Goal: Task Accomplishment & Management: Complete application form

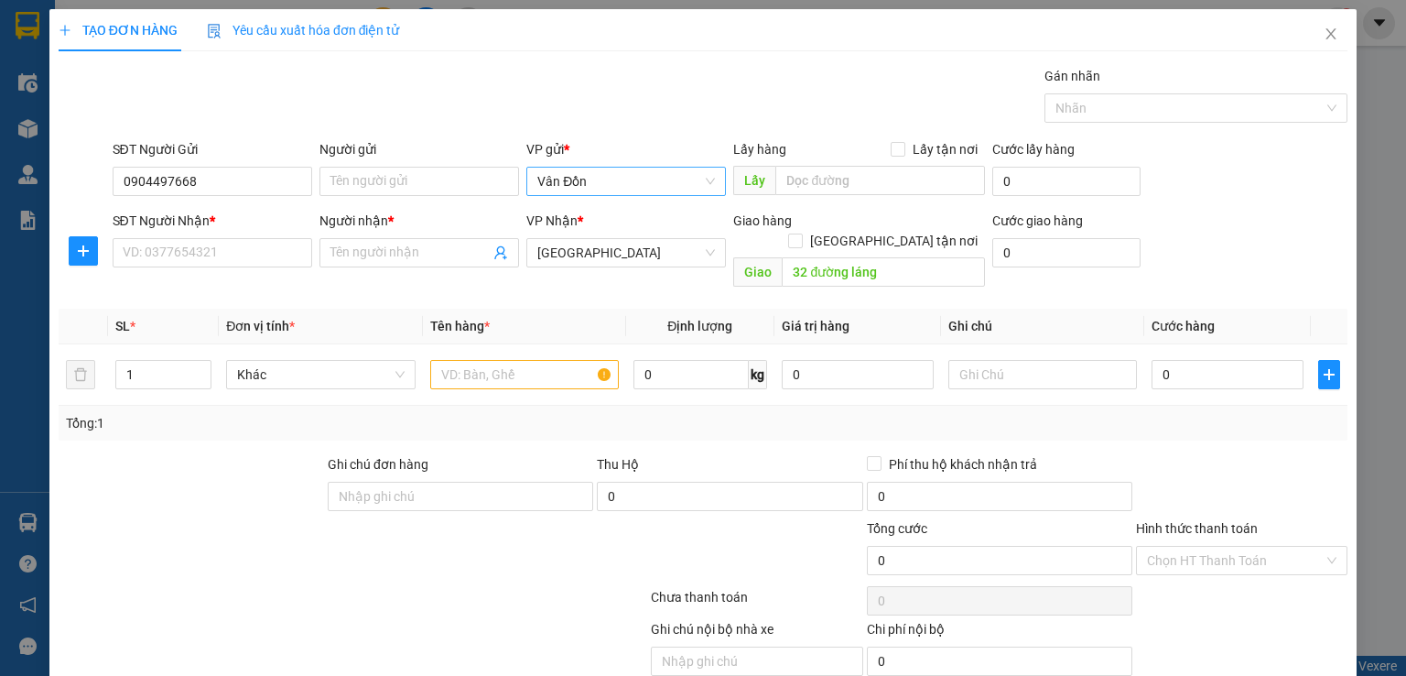
scroll to position [26, 0]
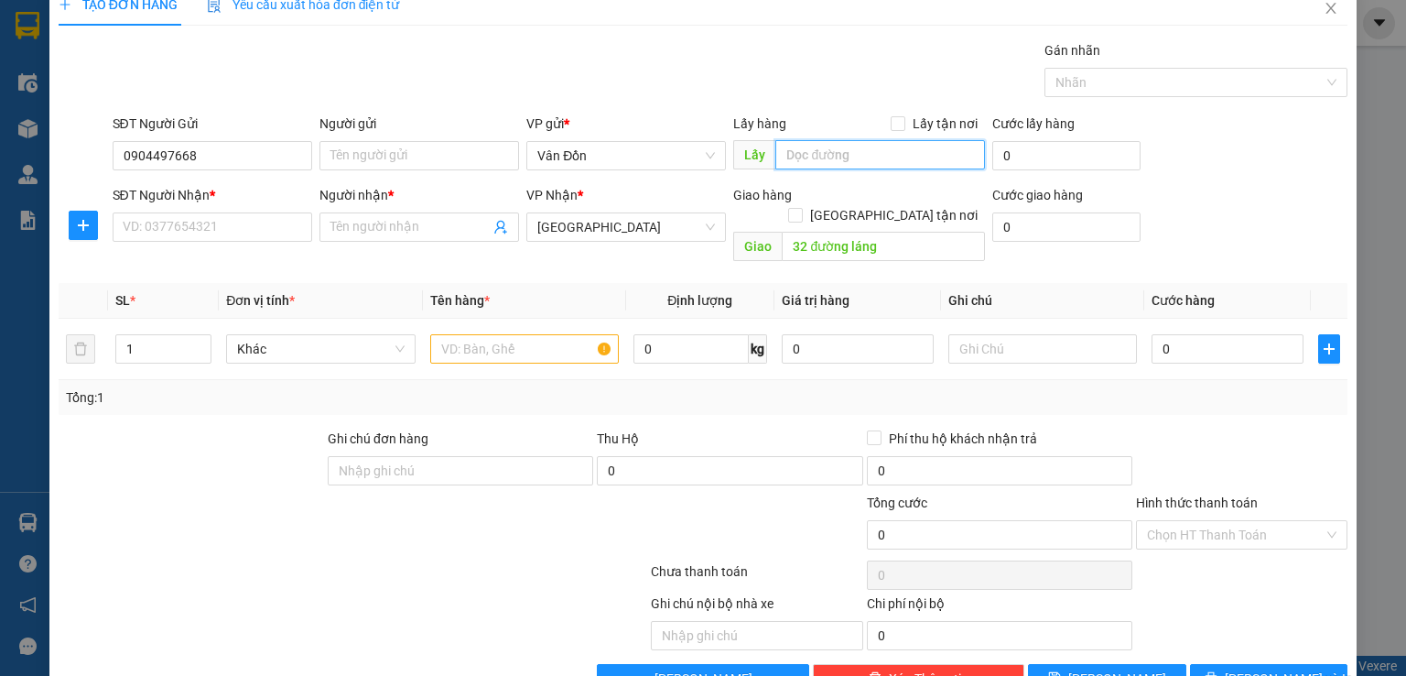
click at [817, 158] on input "text" at bounding box center [881, 154] width 210 height 29
type input "vpvđ"
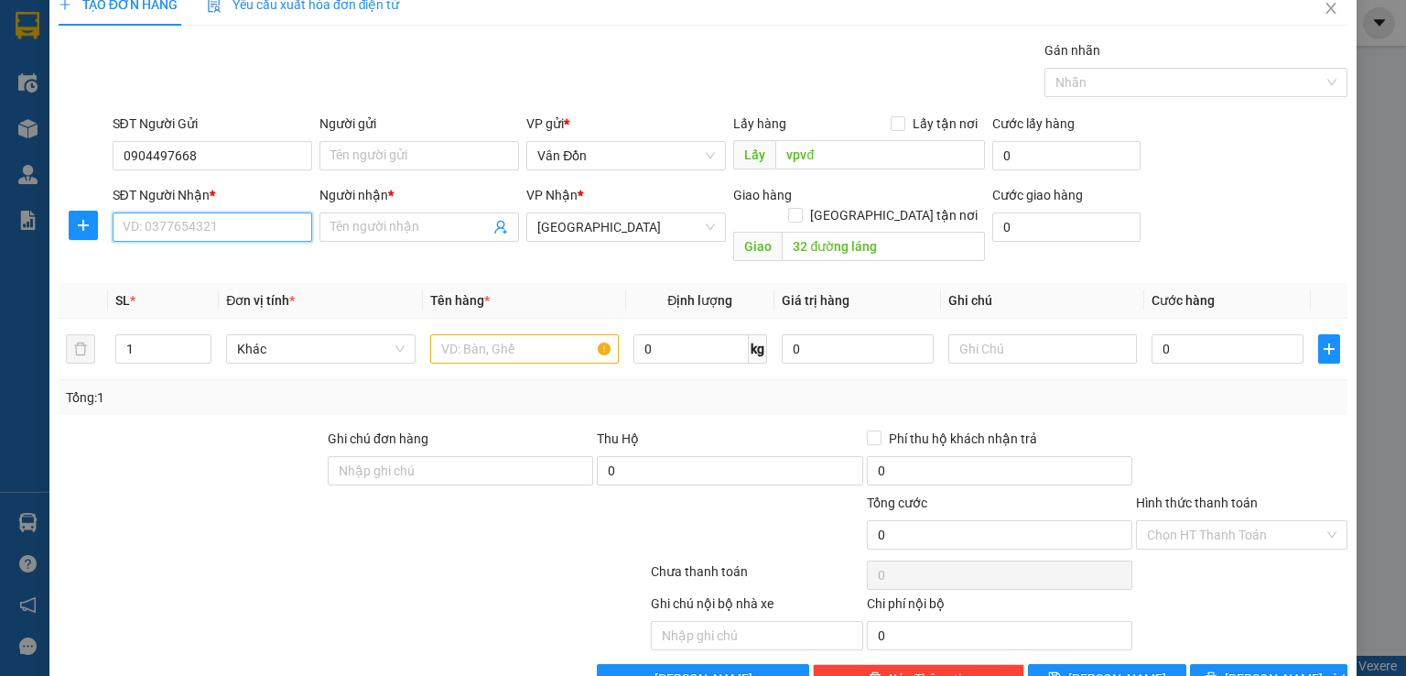
click at [114, 223] on input "SĐT Người Nhận *" at bounding box center [213, 226] width 200 height 29
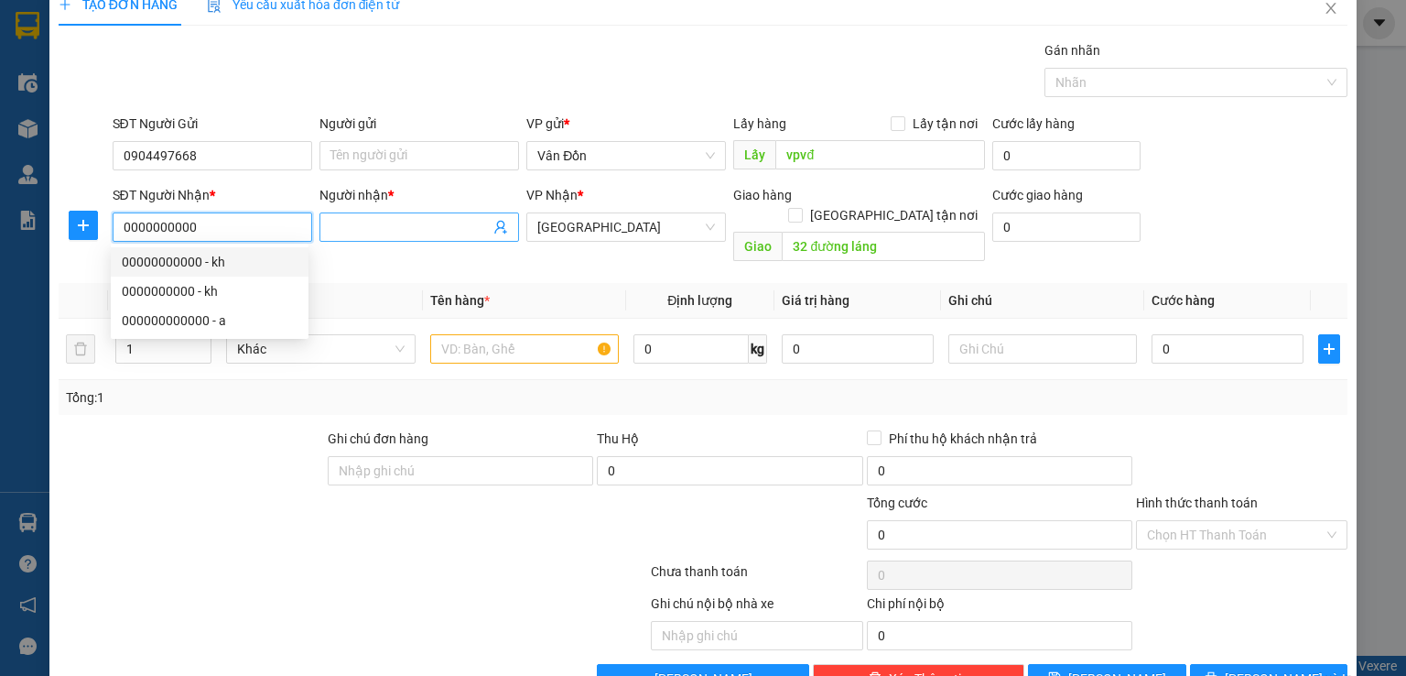
type input "0000000000"
click at [347, 239] on span at bounding box center [420, 226] width 200 height 29
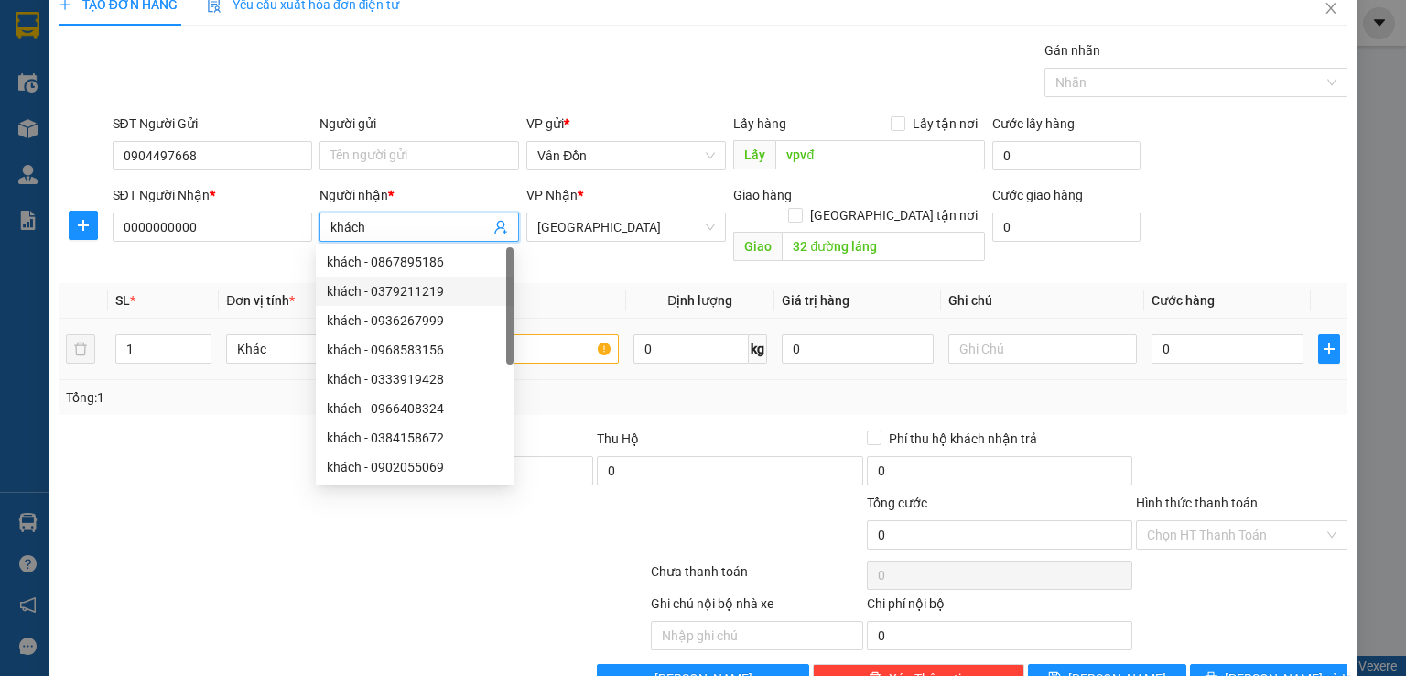
type input "khách"
click at [564, 338] on input "text" at bounding box center [524, 348] width 189 height 29
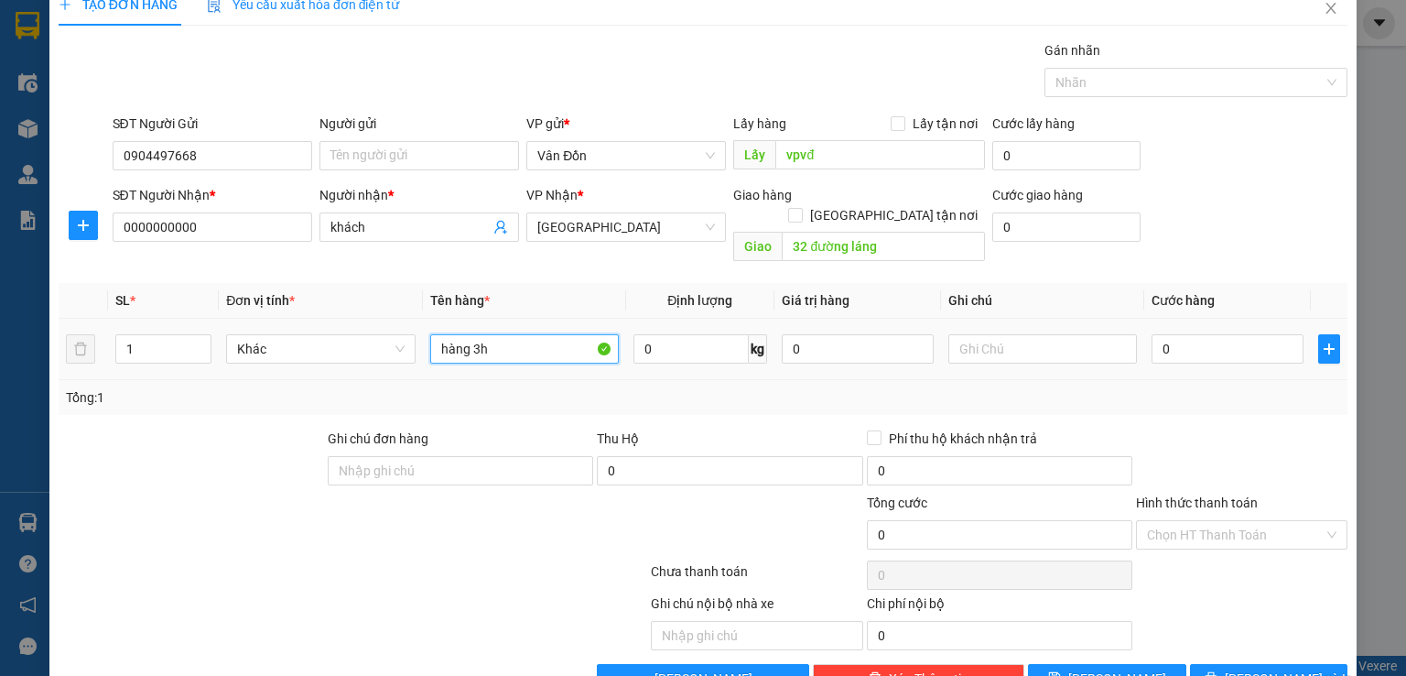
type input "hàng 3h"
click at [1248, 344] on div "0" at bounding box center [1228, 349] width 152 height 37
click at [1232, 334] on input "0" at bounding box center [1228, 348] width 152 height 29
type input "8"
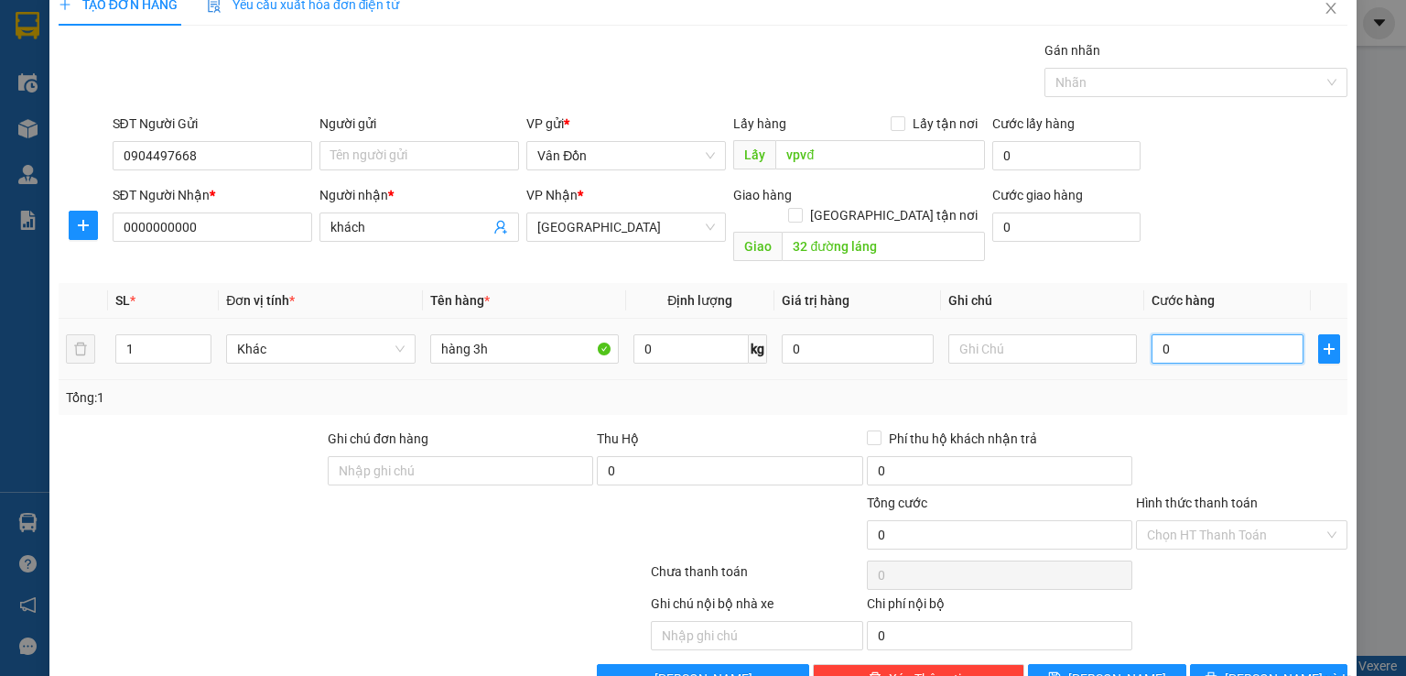
type input "8"
type input "80"
type input "80.000"
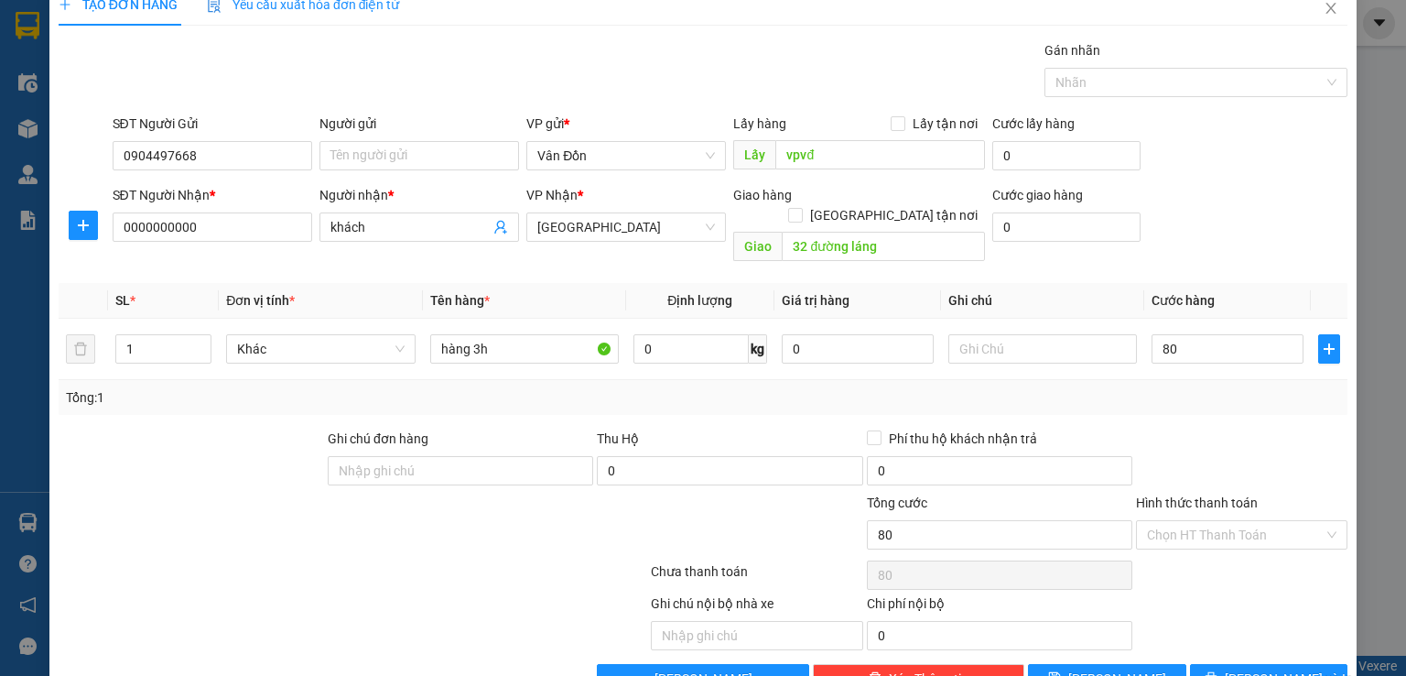
type input "80.000"
click at [1256, 204] on div "SĐT Người Nhận * 0000000000 Người nhận * khách VP Nhận * Hà Nội Giao hàng Giao …" at bounding box center [730, 227] width 1243 height 84
click at [792, 232] on input "32 đường láng" at bounding box center [883, 246] width 203 height 29
click at [794, 233] on input "32 đường láng" at bounding box center [883, 246] width 203 height 29
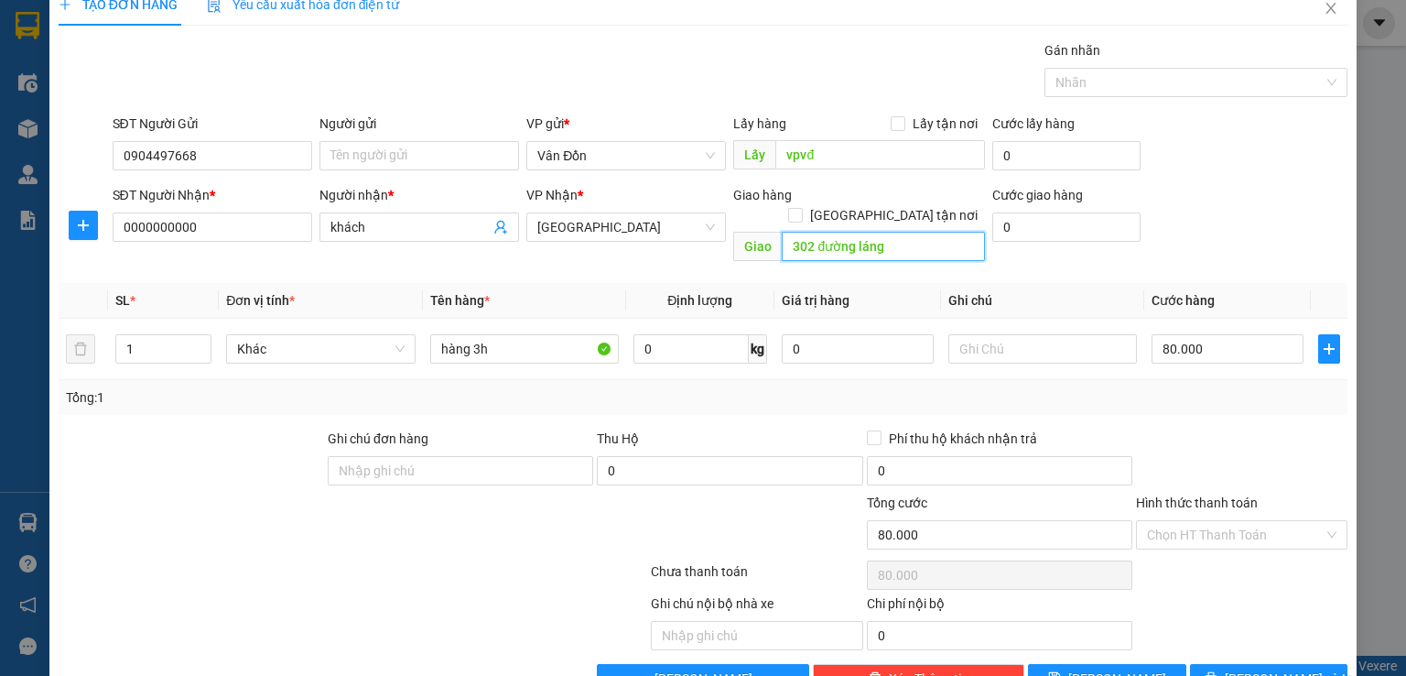
click at [853, 232] on input "302 đường láng" at bounding box center [883, 246] width 203 height 29
type input "302 đường Láng Hà Nội"
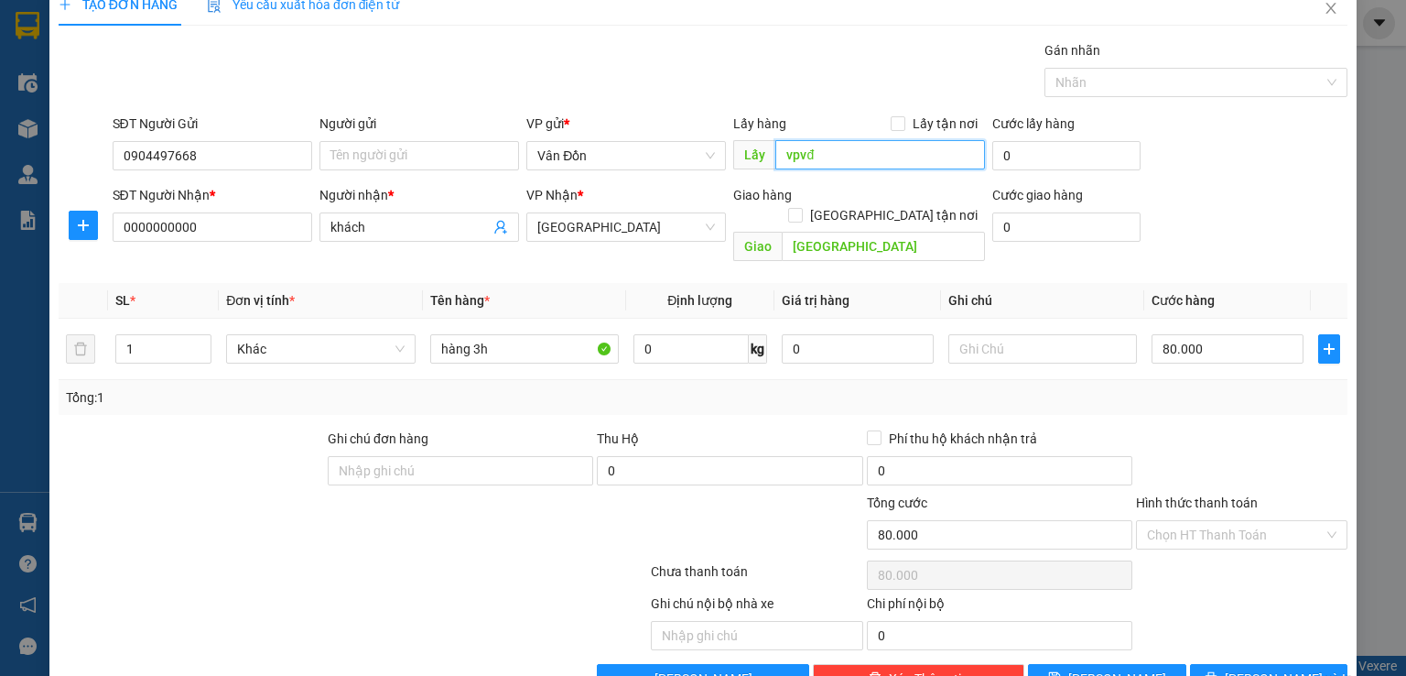
click at [857, 141] on input "vpvđ" at bounding box center [881, 154] width 210 height 29
type input "Cửa Ông -VPVĐ"
click at [255, 232] on input "0000000000" at bounding box center [213, 226] width 200 height 29
click at [254, 231] on input "0000000000" at bounding box center [213, 226] width 200 height 29
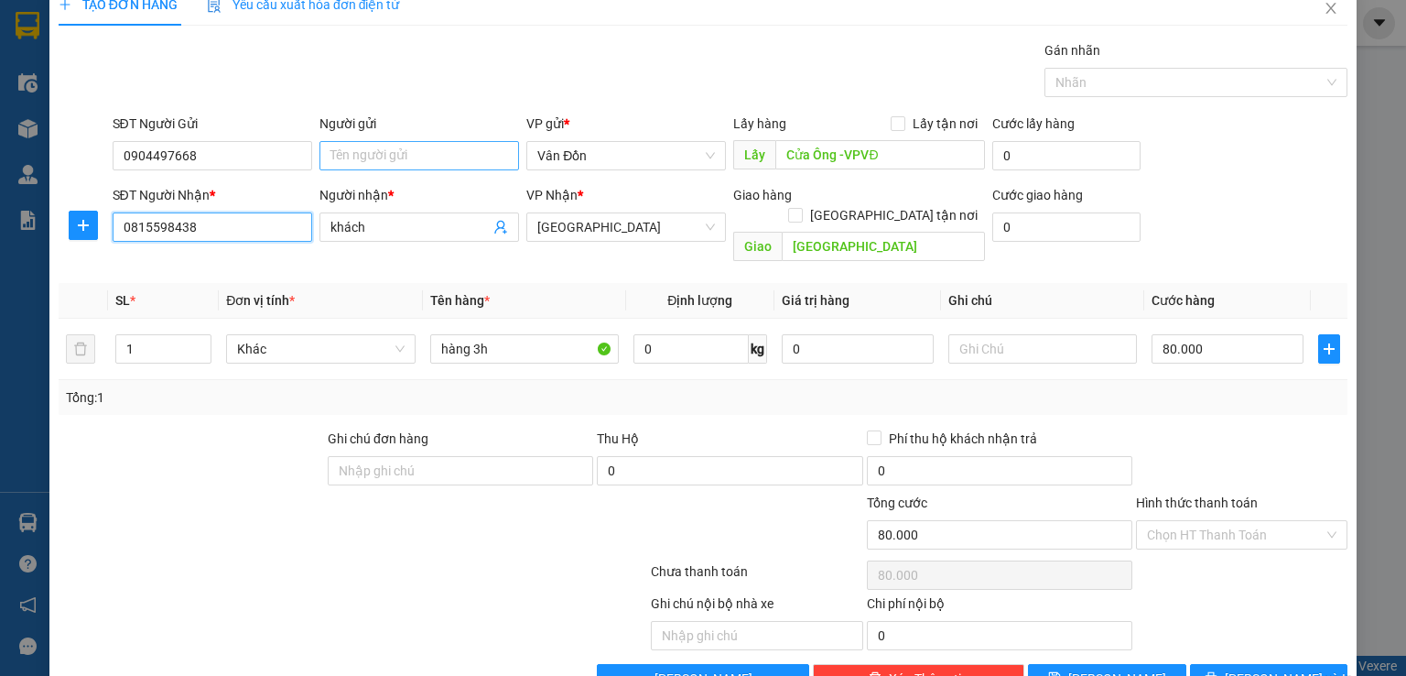
type input "0815598438"
click at [380, 167] on input "Người gửi" at bounding box center [420, 155] width 200 height 29
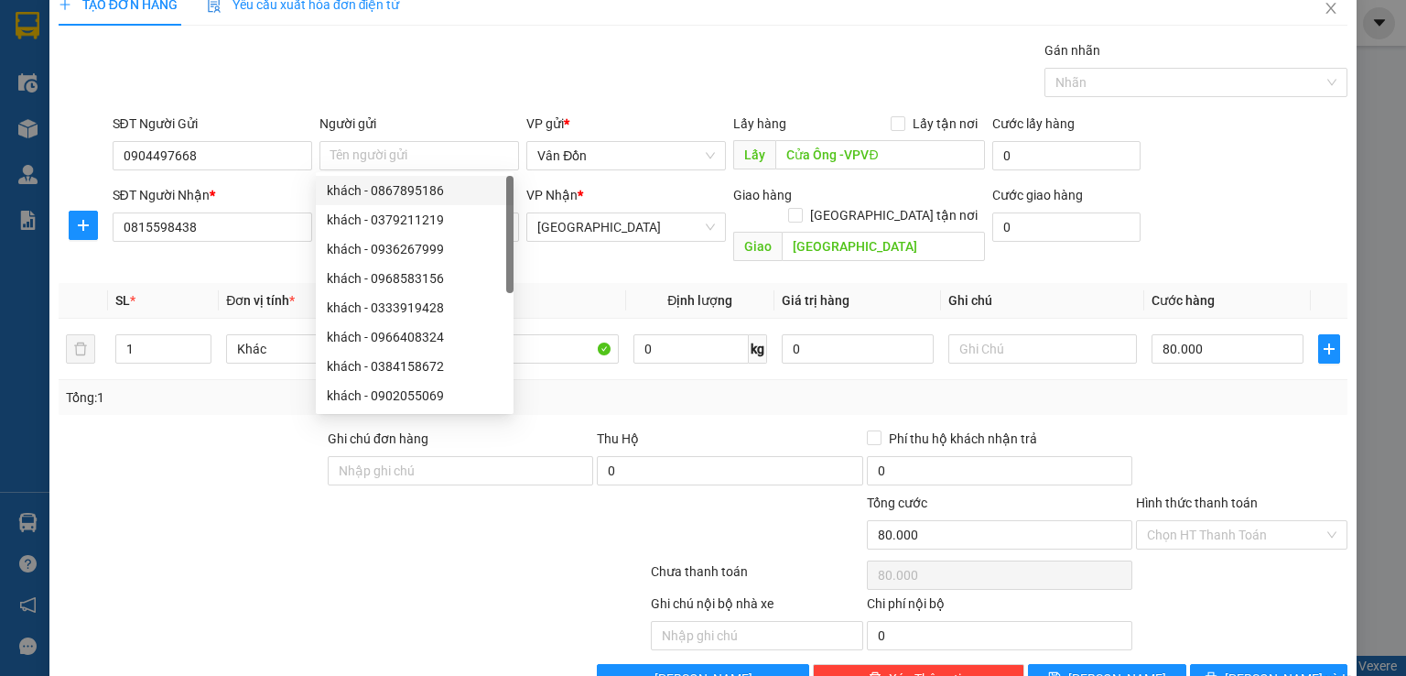
click at [559, 59] on div "Gán nhãn Nhãn" at bounding box center [730, 72] width 1243 height 64
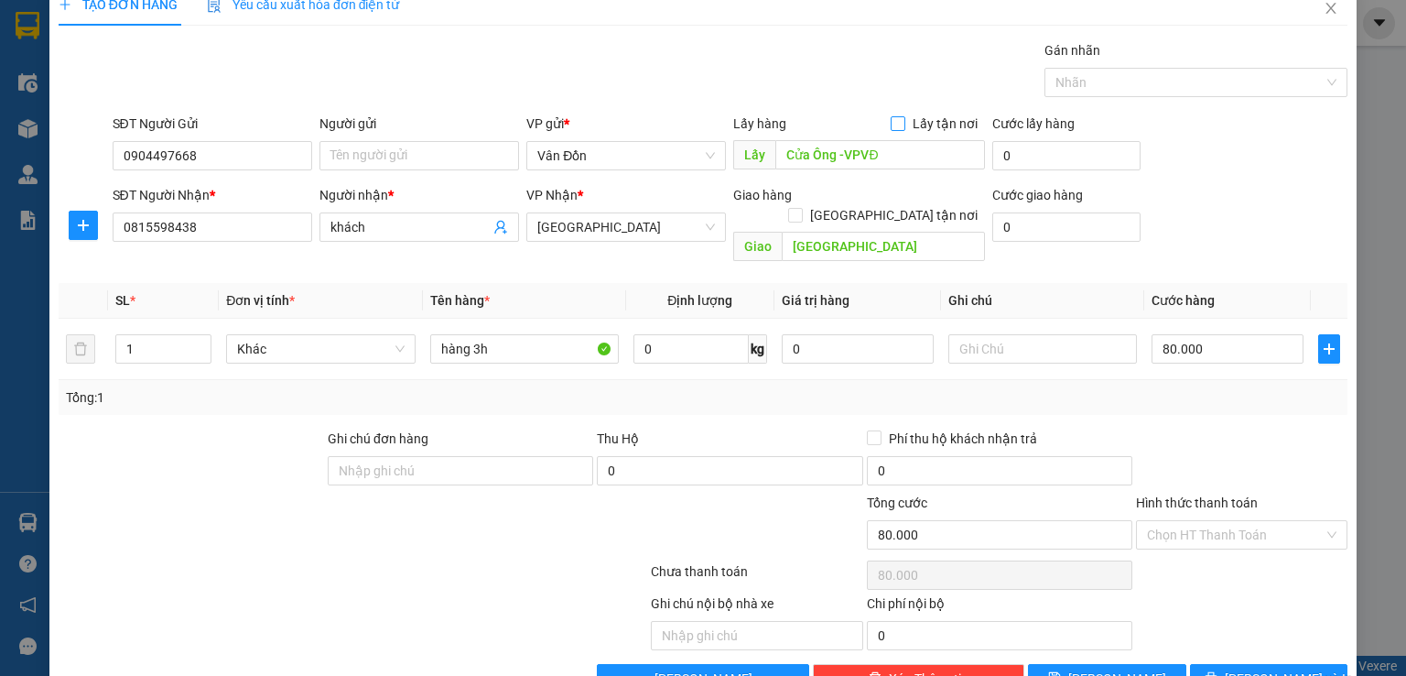
click at [891, 125] on input "Lấy tận nơi" at bounding box center [897, 122] width 13 height 13
checkbox input "true"
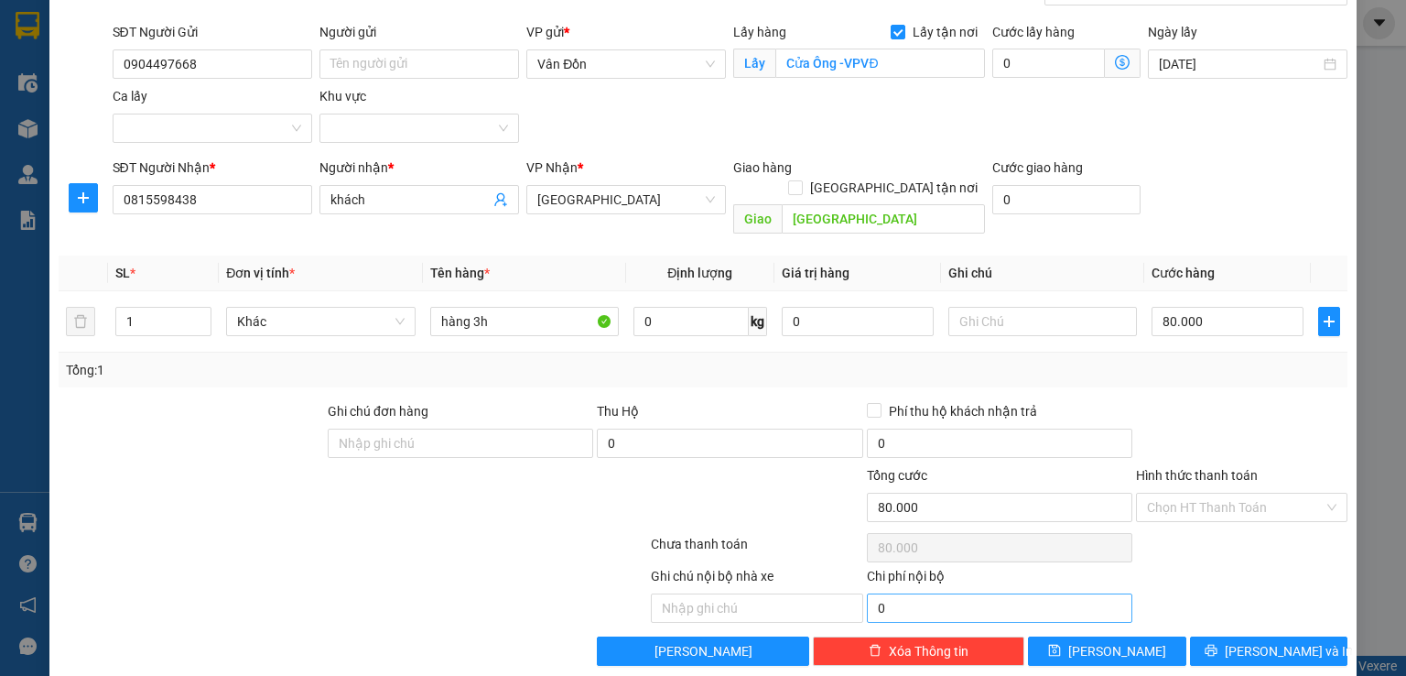
scroll to position [121, 0]
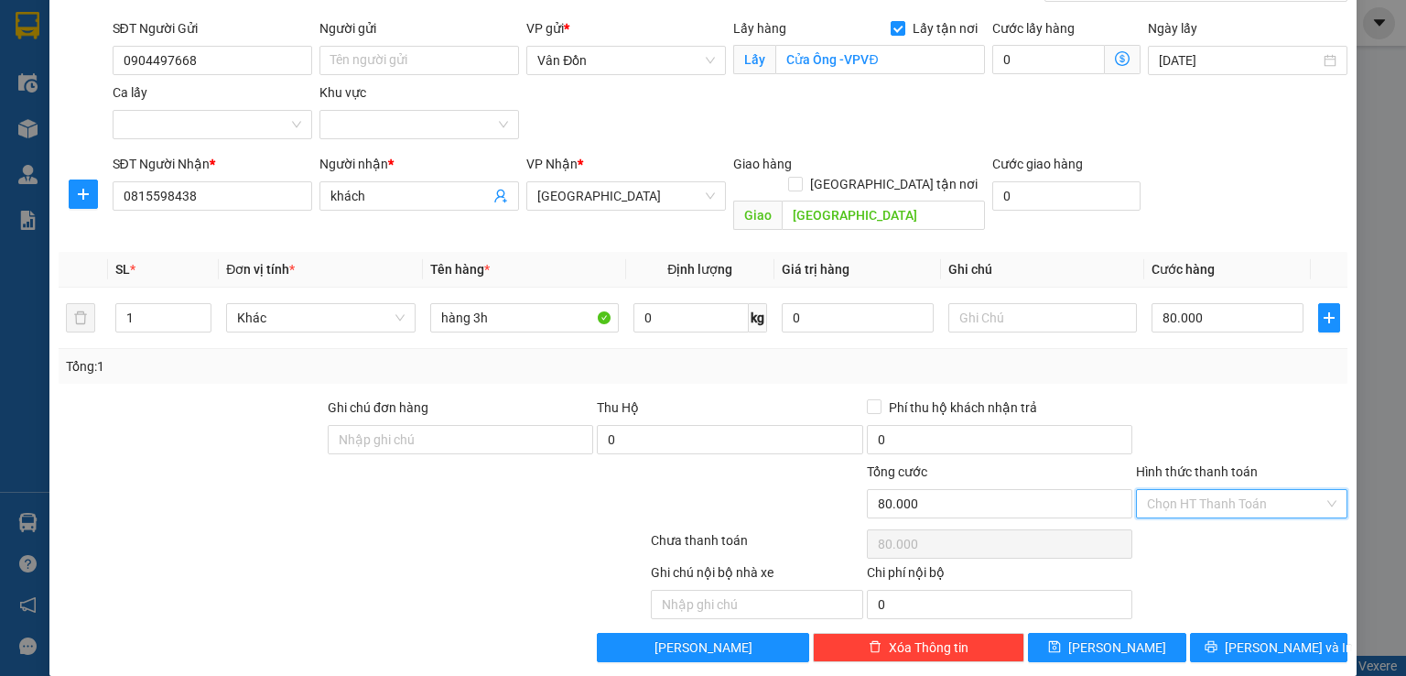
click at [1156, 490] on input "Hình thức thanh toán" at bounding box center [1235, 503] width 177 height 27
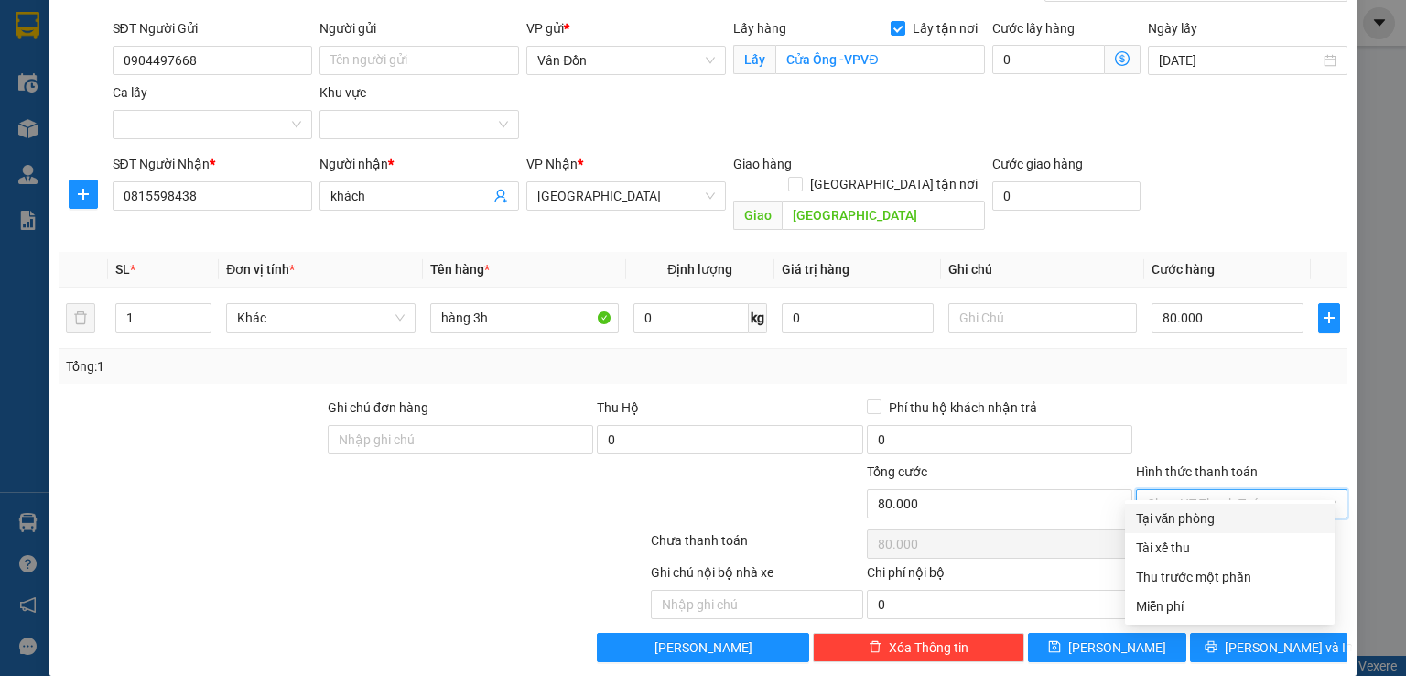
click at [1165, 518] on div "Tại văn phòng" at bounding box center [1230, 518] width 188 height 20
type input "0"
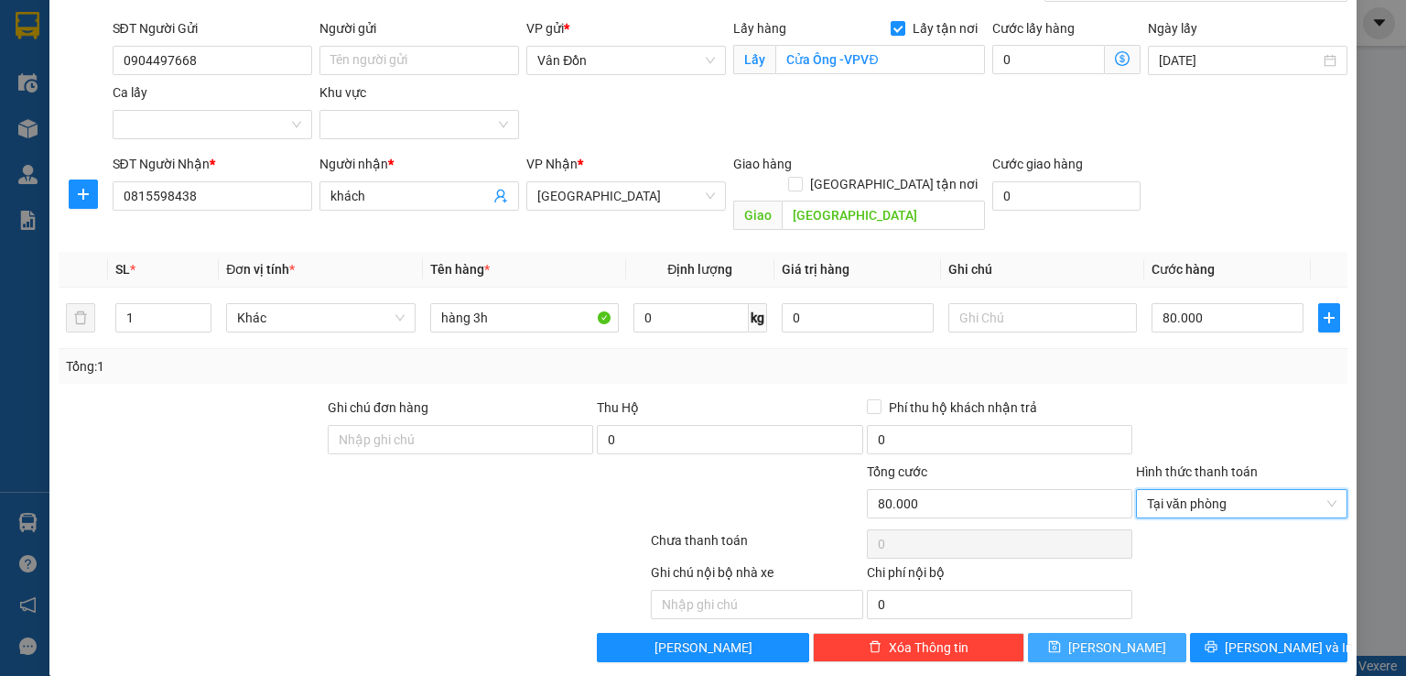
click at [1096, 635] on button "Lưu" at bounding box center [1107, 647] width 158 height 29
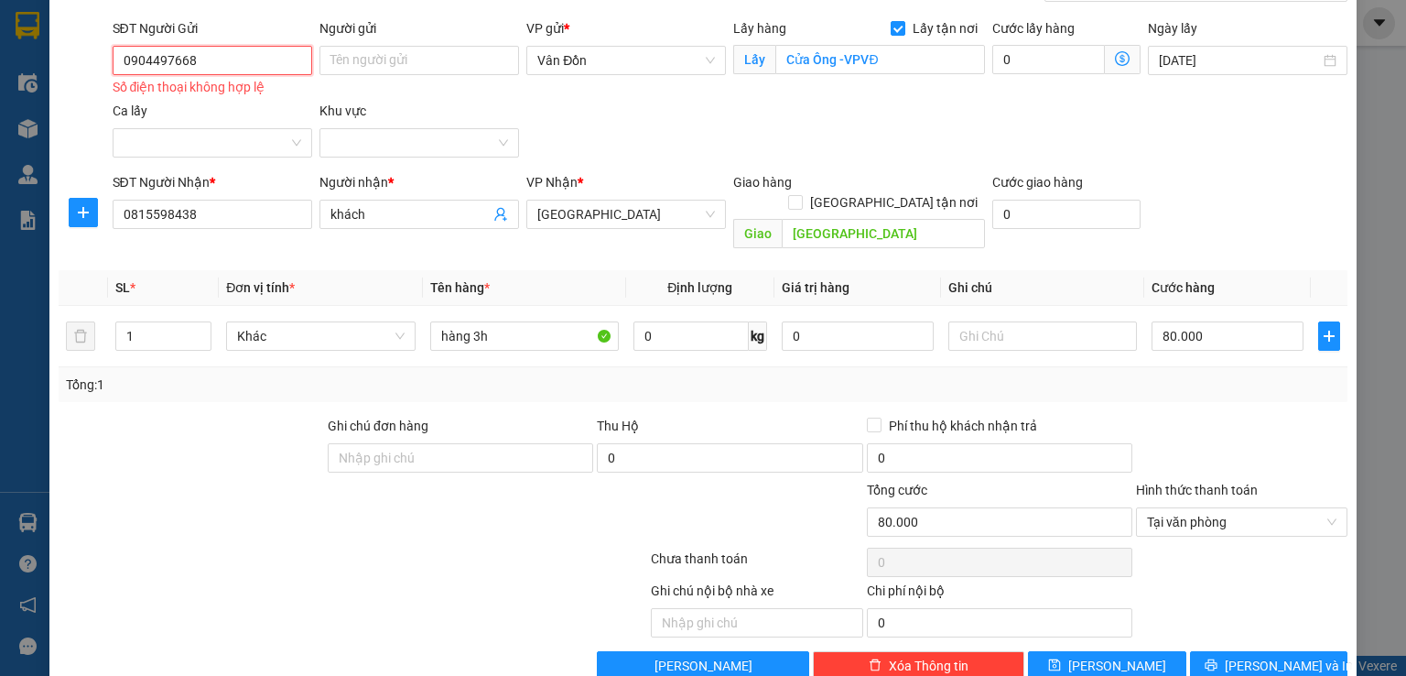
click at [126, 60] on input "0904497668" at bounding box center [213, 60] width 200 height 29
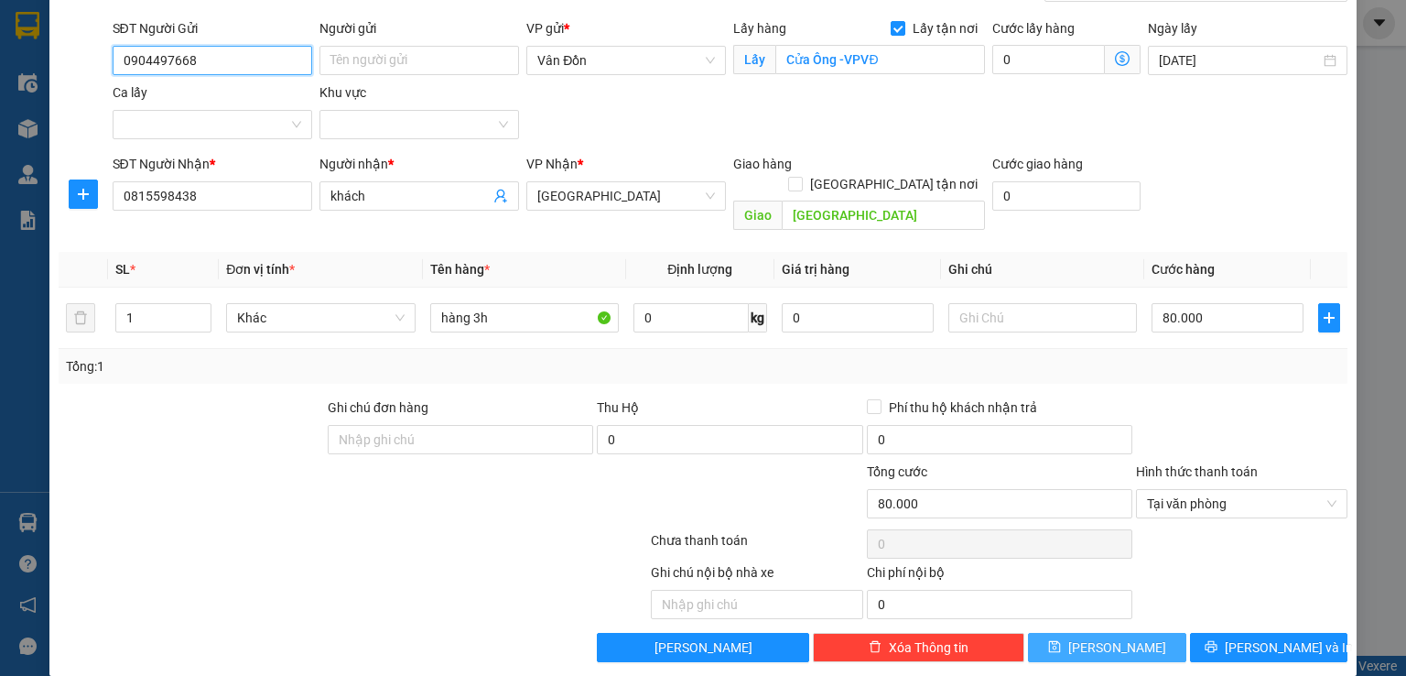
type input "0904497668"
click at [1061, 640] on icon "save" at bounding box center [1054, 646] width 13 height 13
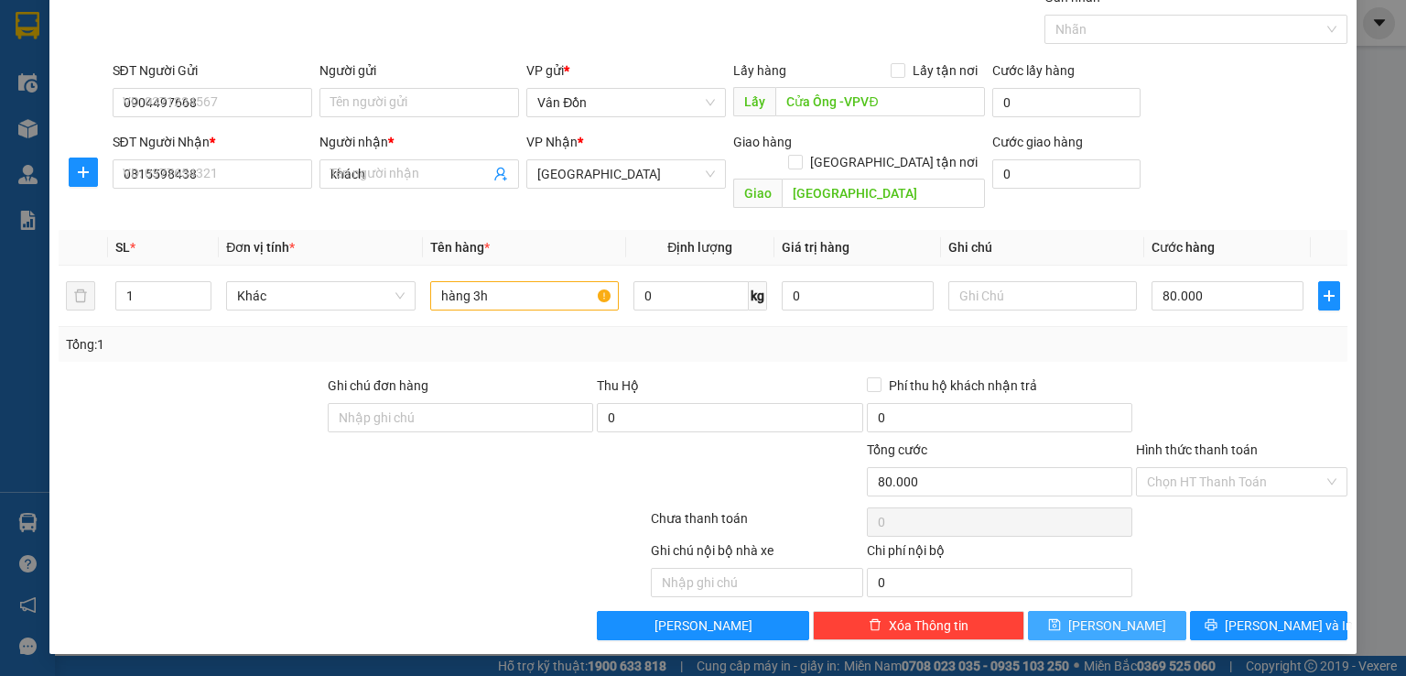
checkbox input "false"
type input "0"
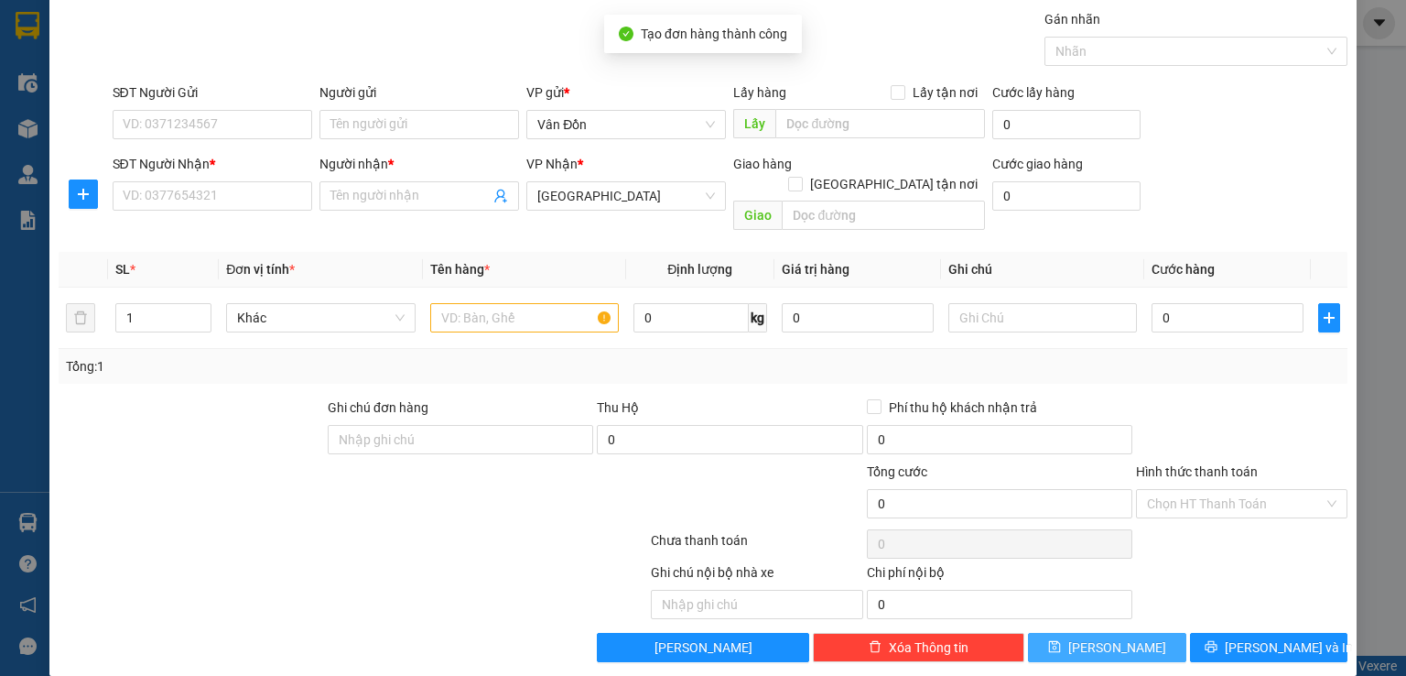
scroll to position [0, 0]
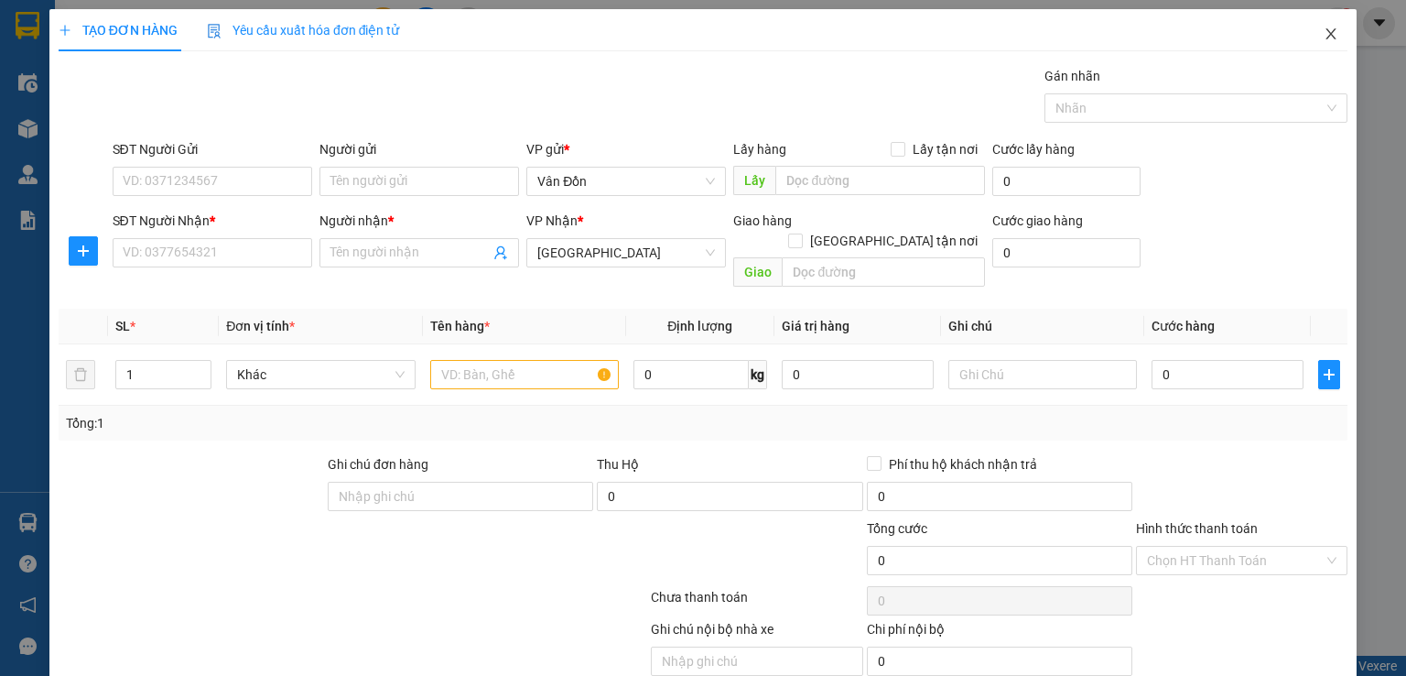
click at [1324, 38] on icon "close" at bounding box center [1331, 34] width 15 height 15
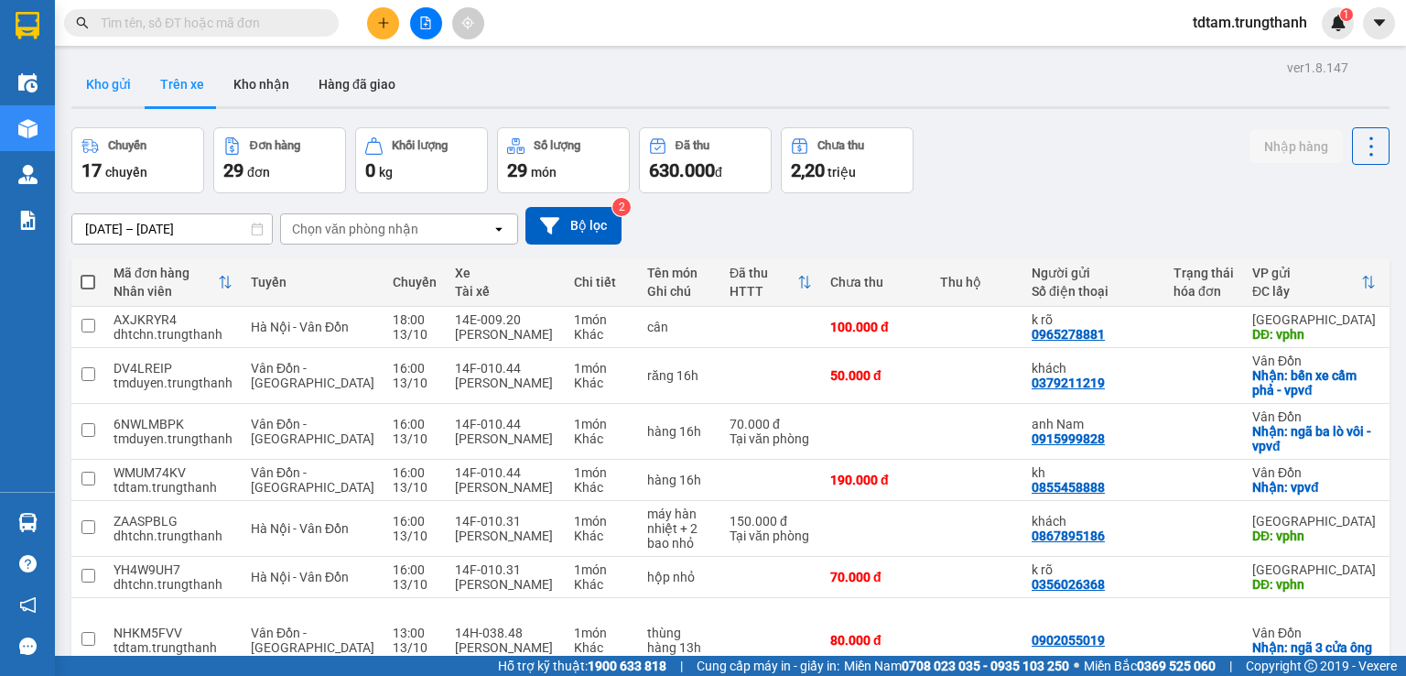
click at [112, 85] on button "Kho gửi" at bounding box center [108, 84] width 74 height 44
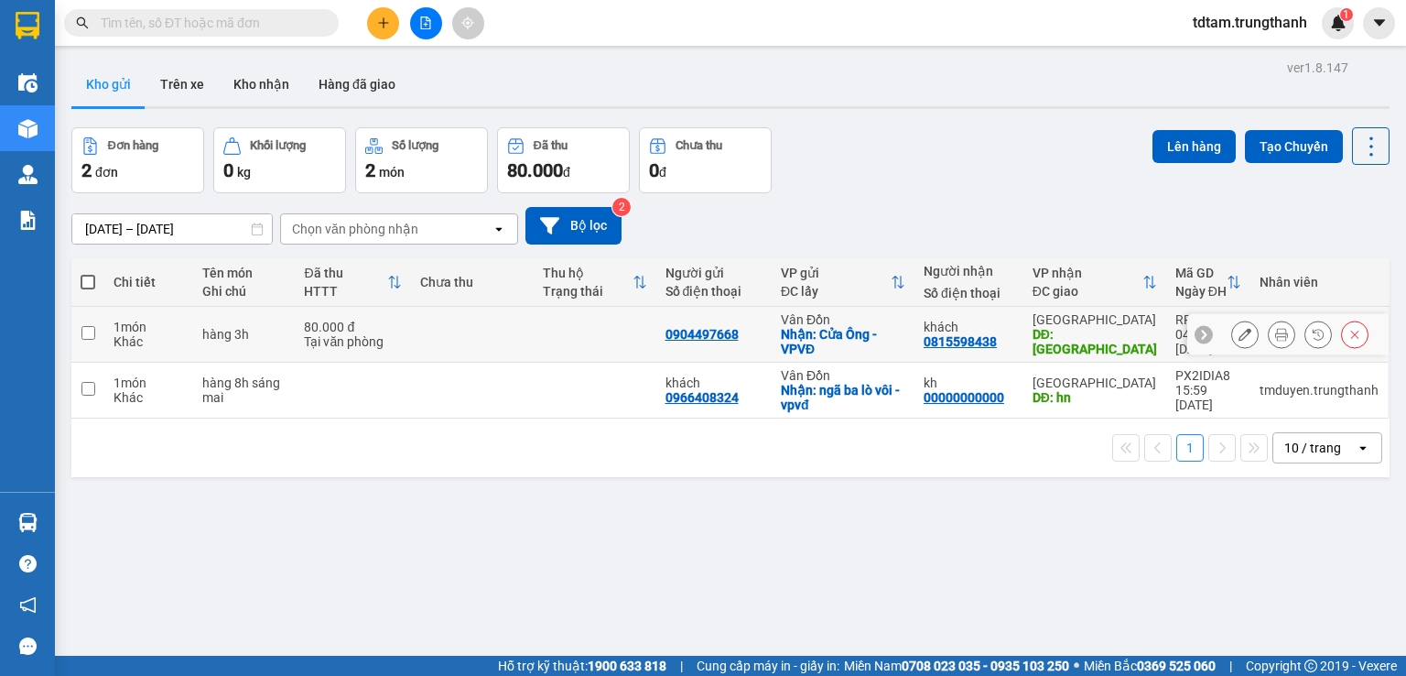
click at [90, 329] on input "checkbox" at bounding box center [88, 333] width 14 height 14
checkbox input "true"
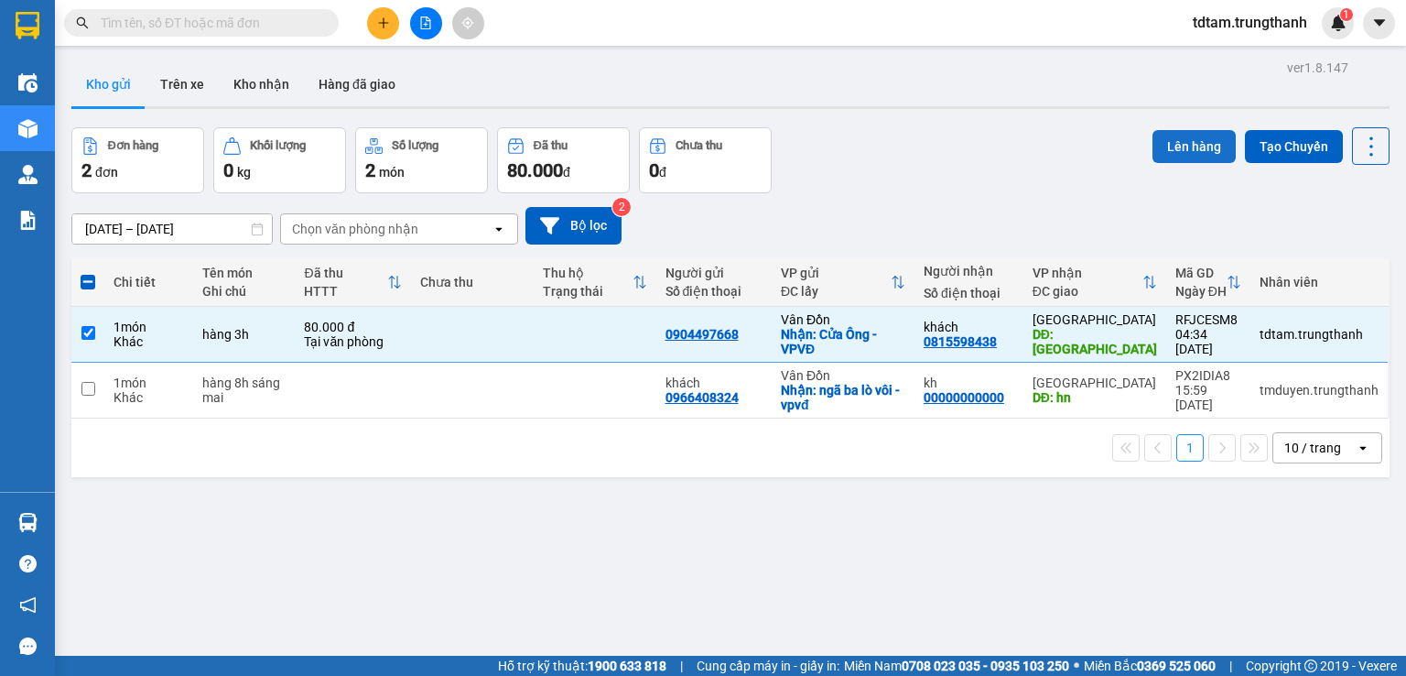
click at [1159, 135] on button "Lên hàng" at bounding box center [1194, 146] width 83 height 33
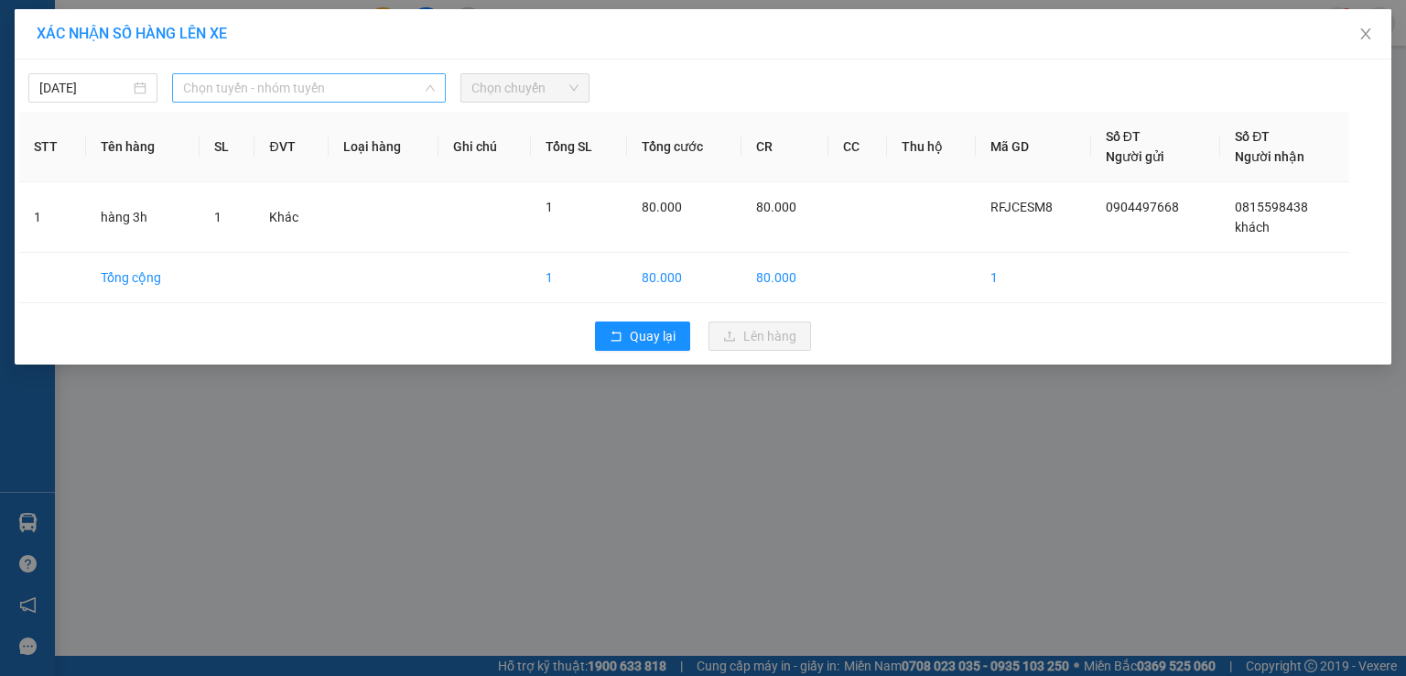
click at [297, 98] on span "Chọn tuyến - nhóm tuyến" at bounding box center [309, 87] width 252 height 27
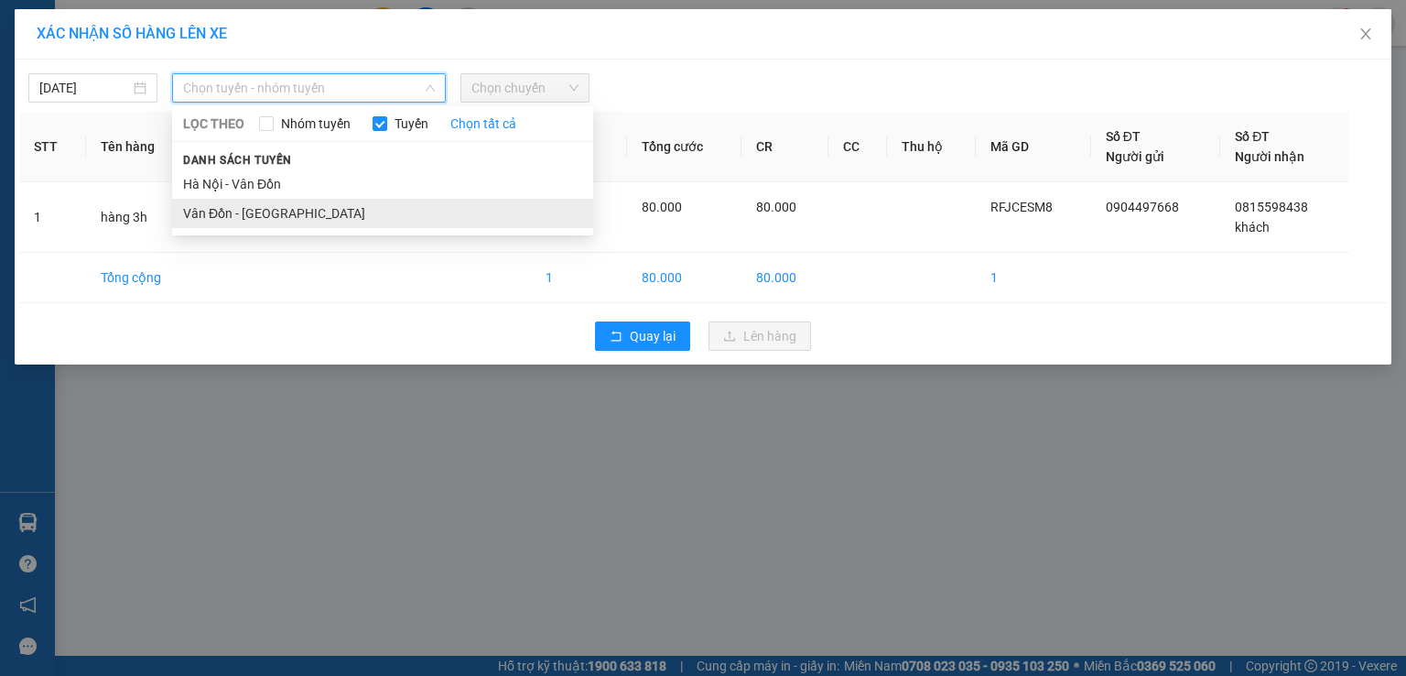
click at [206, 214] on li "Vân Đồn - [GEOGRAPHIC_DATA]" at bounding box center [382, 213] width 421 height 29
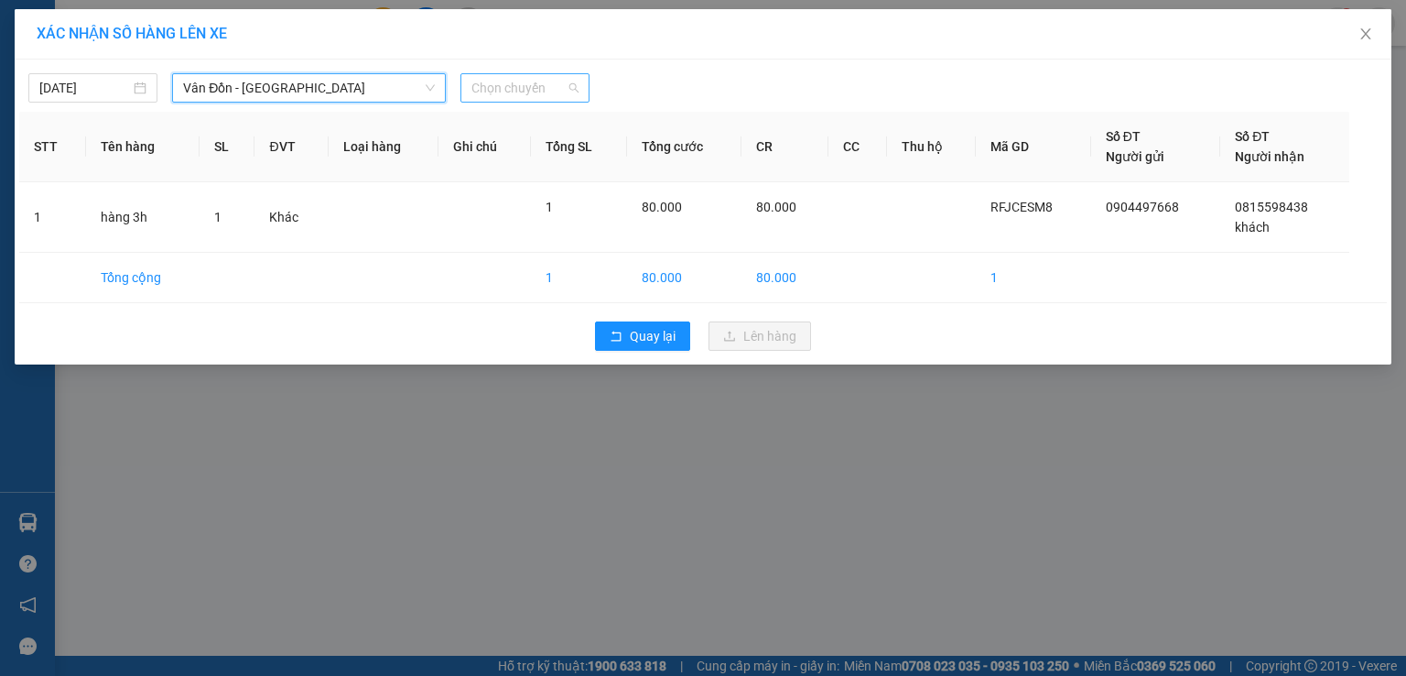
click at [472, 83] on span "Chọn chuyến" at bounding box center [525, 87] width 107 height 27
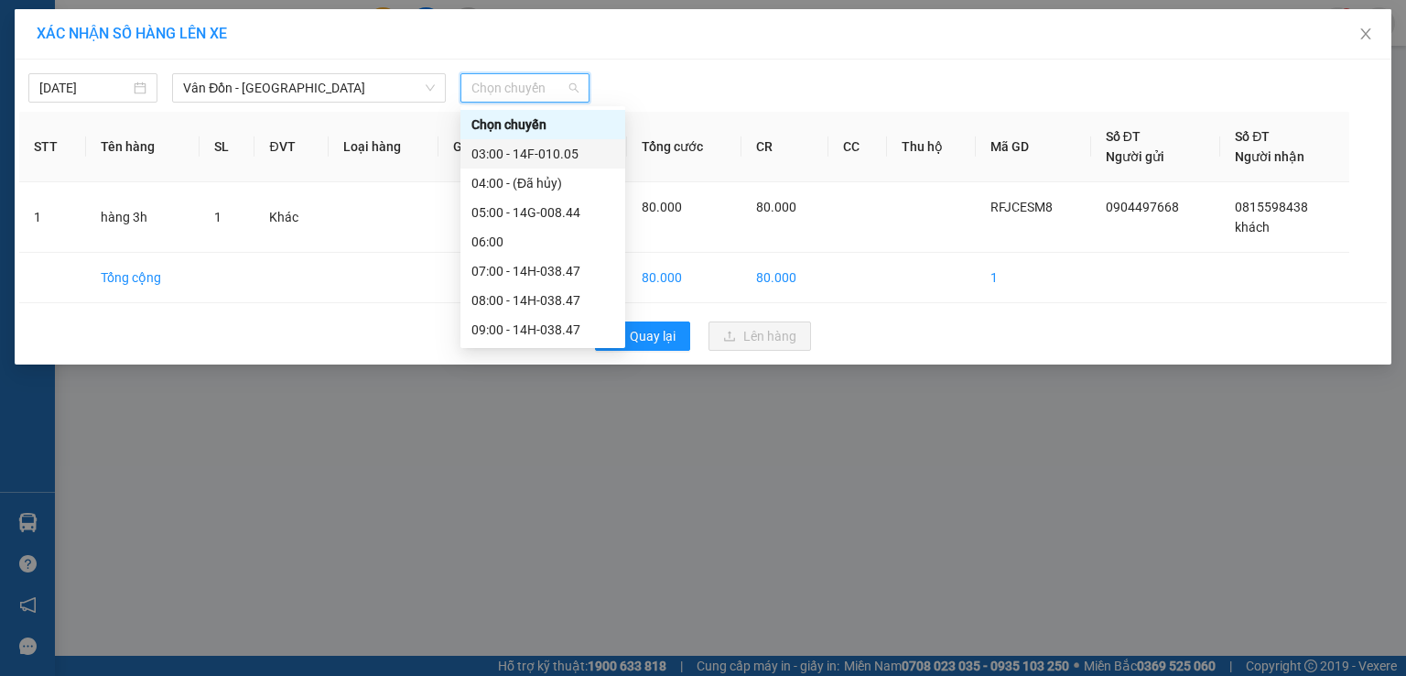
click at [503, 146] on div "03:00 - 14F-010.05" at bounding box center [543, 154] width 143 height 20
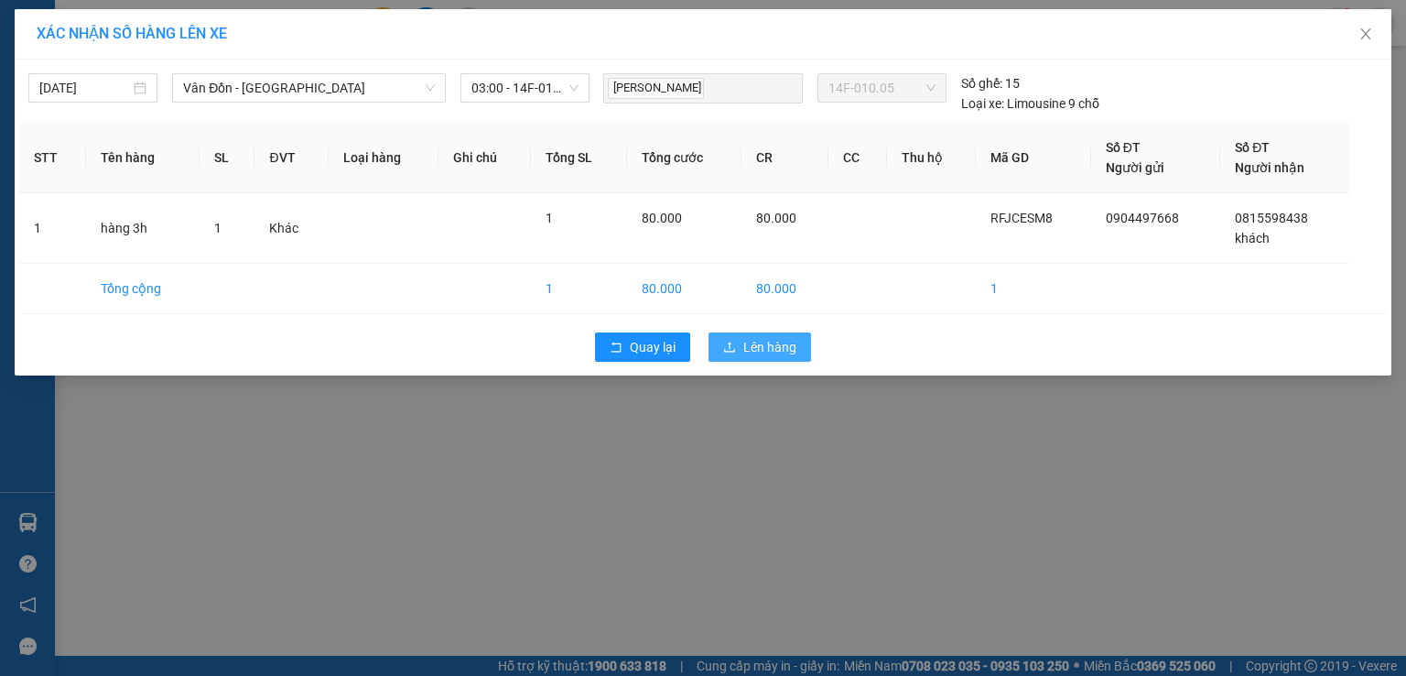
click at [752, 350] on span "Lên hàng" at bounding box center [769, 347] width 53 height 20
